Goal: Information Seeking & Learning: Learn about a topic

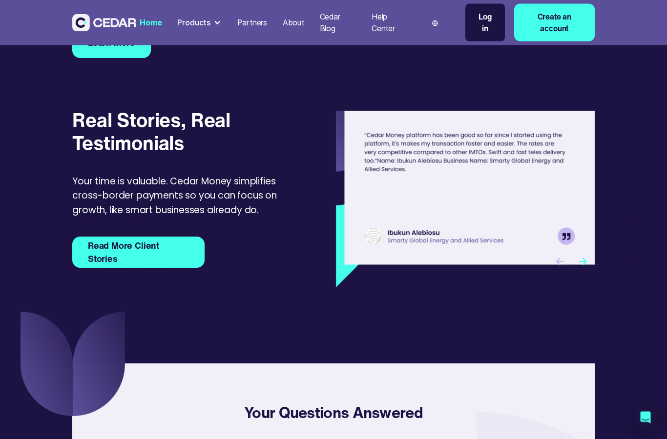
scroll to position [3086, 0]
click at [193, 240] on link "Read More Client Stories" at bounding box center [138, 252] width 132 height 31
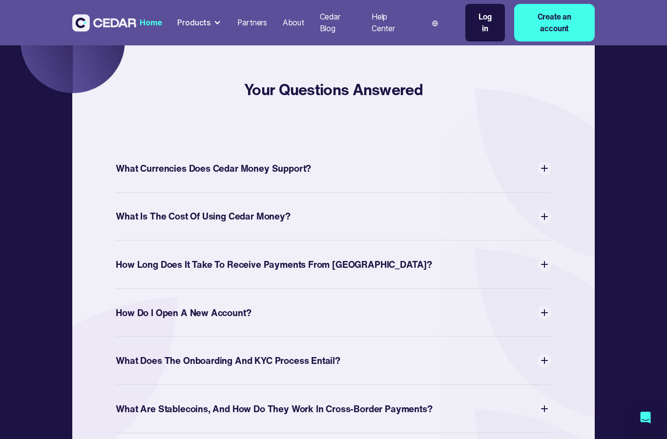
scroll to position [3418, 0]
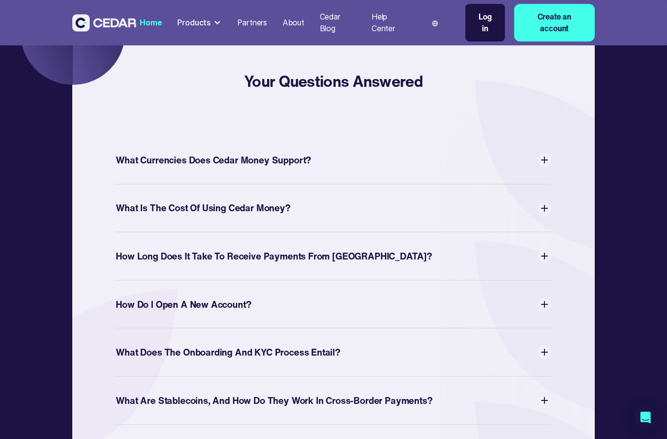
click at [540, 153] on div "What Currencies Does Cedar Money Support?" at bounding box center [333, 160] width 435 height 21
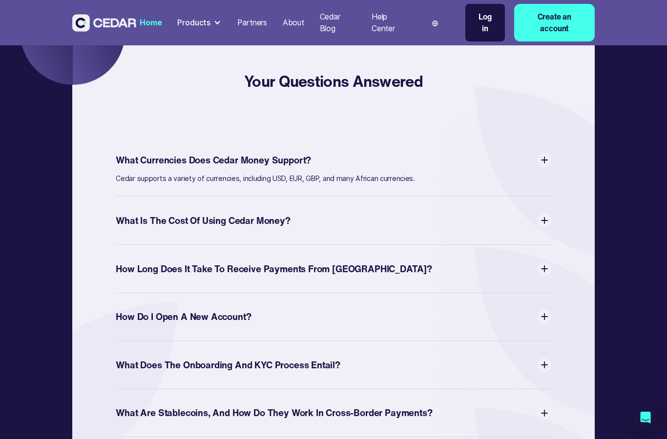
click at [536, 215] on div "What Is The Cost of Using Cedar Money?" at bounding box center [333, 220] width 435 height 24
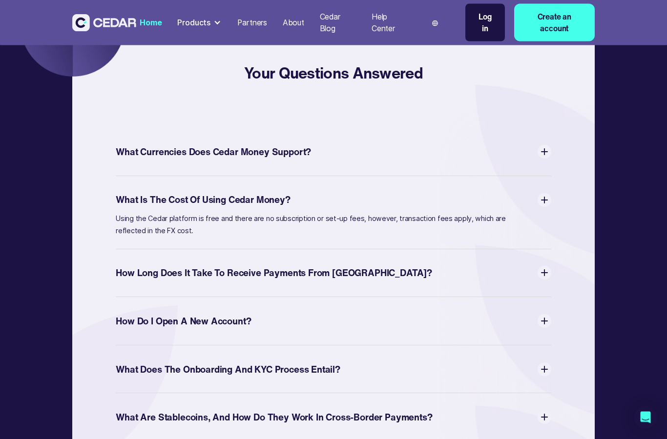
scroll to position [3434, 0]
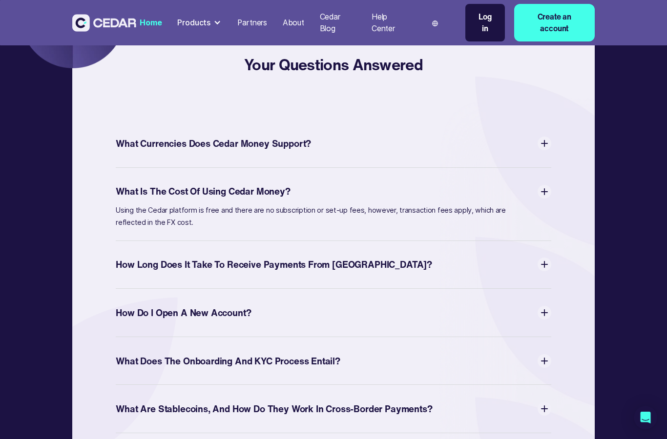
click at [540, 254] on div "How Long Does It Take to Receive Payments from [GEOGRAPHIC_DATA]?" at bounding box center [333, 264] width 435 height 21
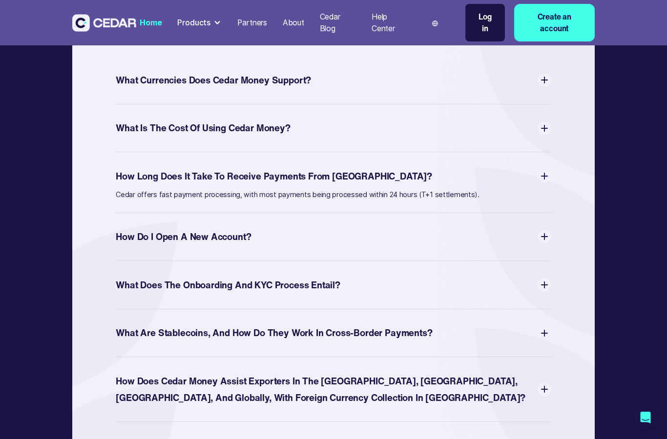
scroll to position [3506, 0]
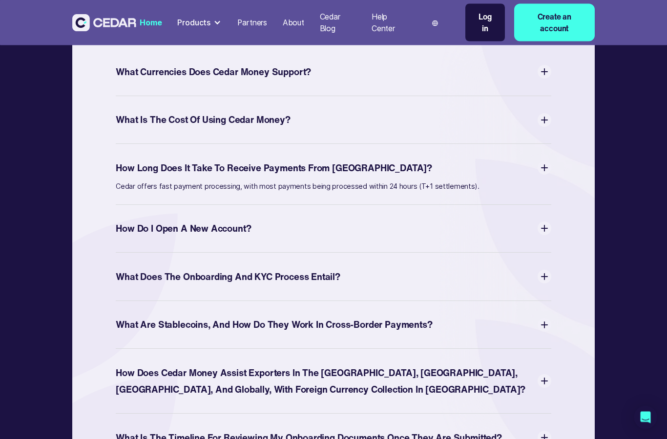
click at [539, 267] on div "What Does the Onboarding and KYC Process Entail?" at bounding box center [333, 277] width 435 height 21
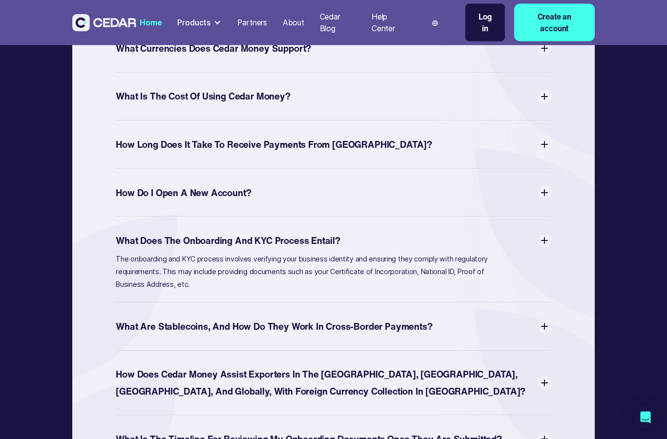
scroll to position [3529, 0]
click at [550, 275] on div "What Does the Onboarding and KYC Process Entail? The onboarding and KYC process…" at bounding box center [333, 260] width 435 height 86
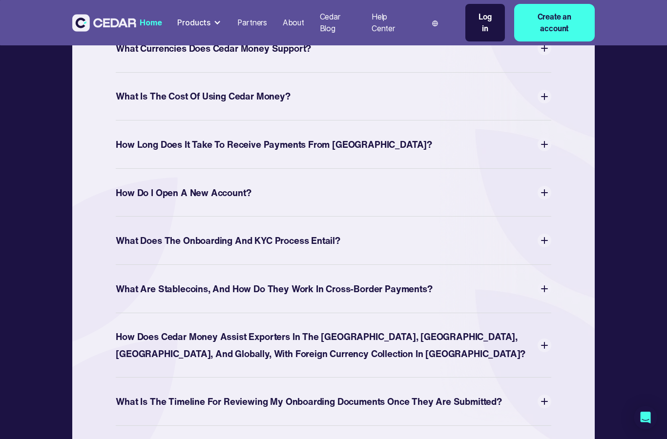
click at [548, 282] on div "What are Stablecoins, and how do they work in Cross-border Payments?" at bounding box center [333, 289] width 435 height 21
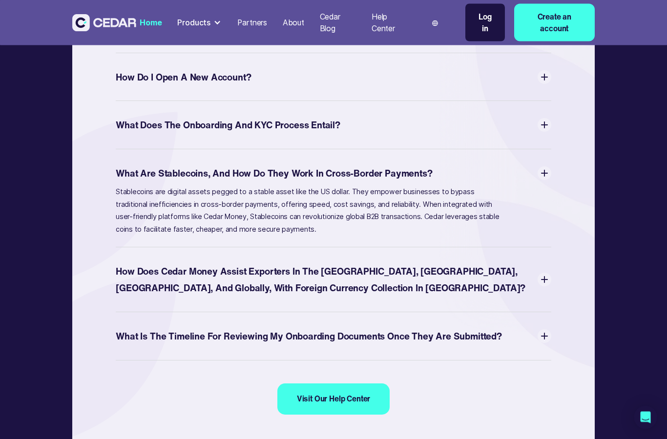
scroll to position [3646, 0]
click at [537, 268] on div "How does Cedar Money assist Exporters in the [GEOGRAPHIC_DATA], [GEOGRAPHIC_DAT…" at bounding box center [326, 279] width 421 height 33
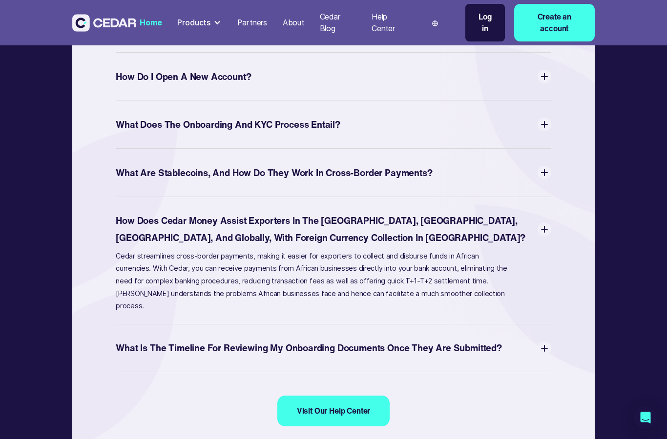
click at [532, 338] on div "What Is The Timeline for Reviewing My Onboarding Documents Once They are Submit…" at bounding box center [333, 348] width 435 height 21
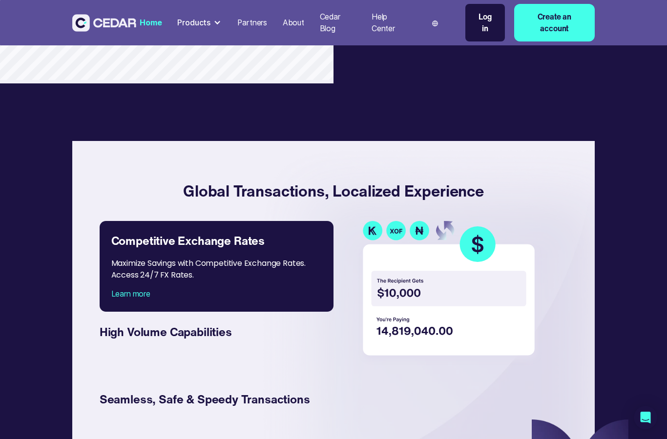
scroll to position [1383, 0]
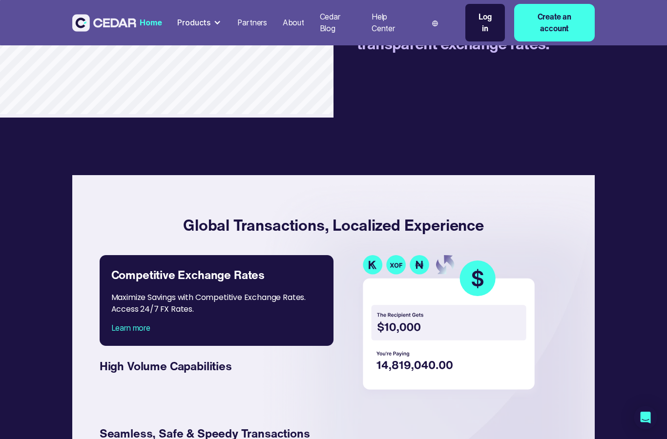
click at [213, 25] on div at bounding box center [217, 23] width 8 height 8
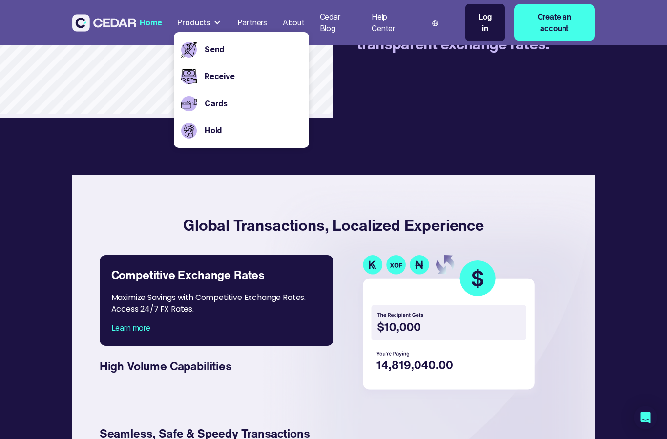
click at [260, 17] on div "Partners" at bounding box center [252, 23] width 30 height 12
